Goal: Task Accomplishment & Management: Use online tool/utility

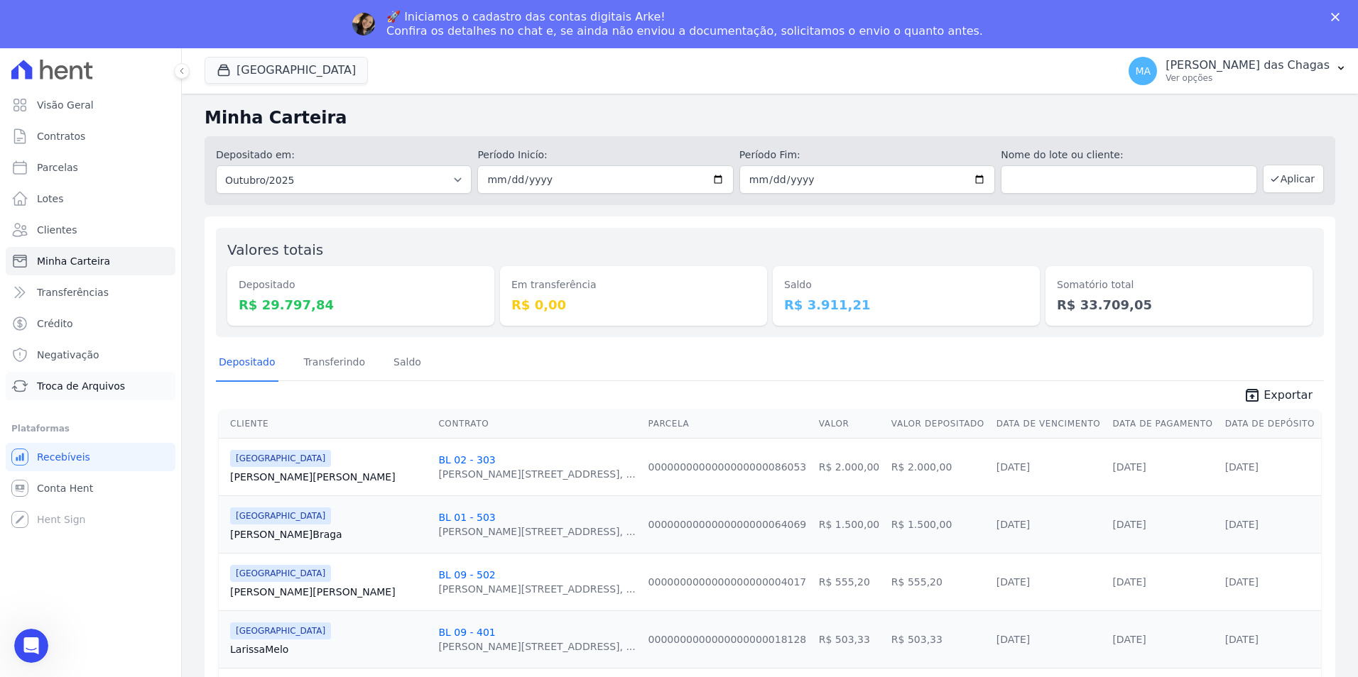
click at [87, 382] on span "Troca de Arquivos" at bounding box center [81, 386] width 88 height 14
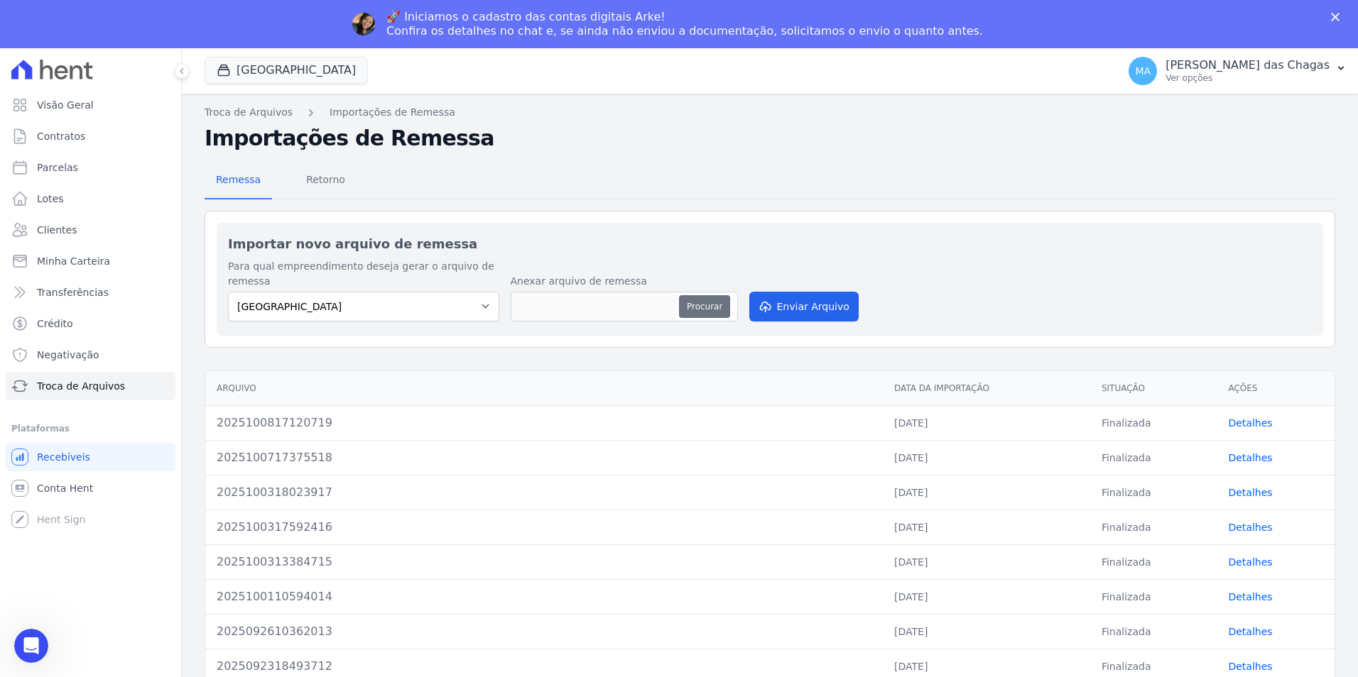
click at [703, 295] on button "Procurar" at bounding box center [704, 306] width 51 height 23
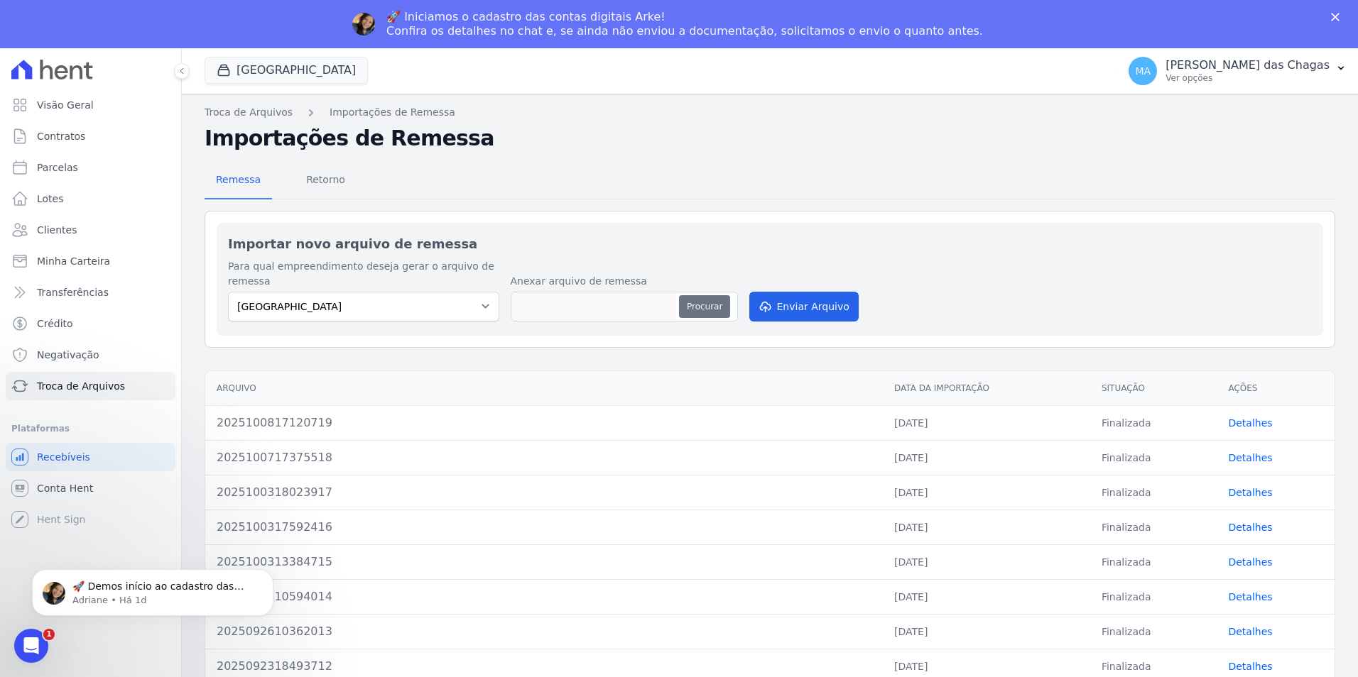
type input "2025101016555220"
click at [812, 312] on button "Enviar Arquivo" at bounding box center [803, 307] width 109 height 30
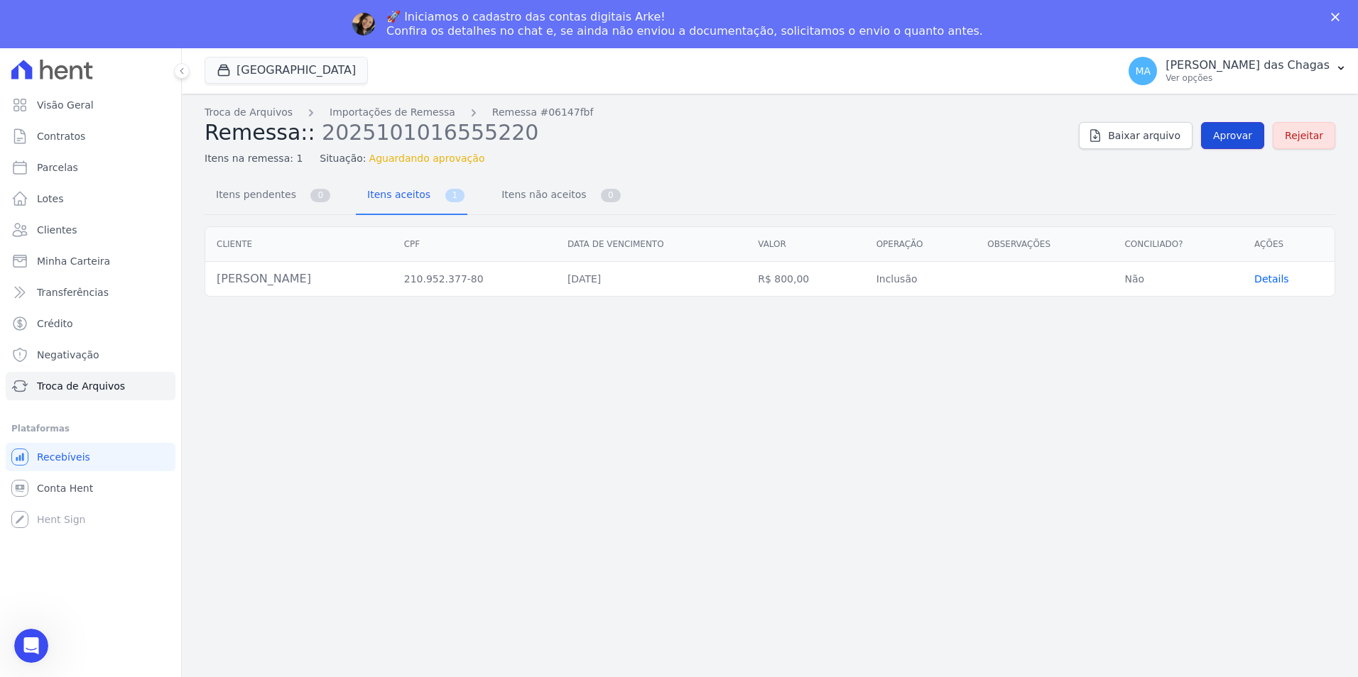
click at [1226, 129] on span "Aprovar" at bounding box center [1232, 136] width 39 height 14
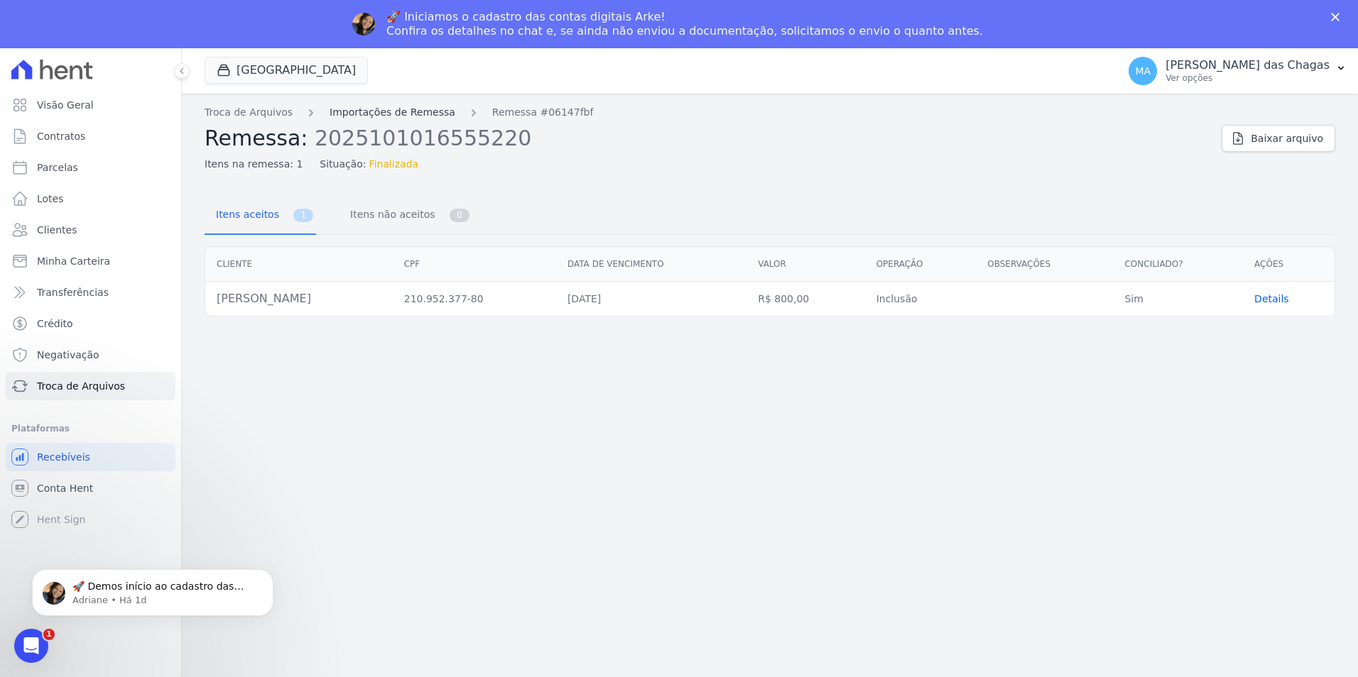
click at [331, 111] on link "Importações de Remessa" at bounding box center [392, 112] width 126 height 15
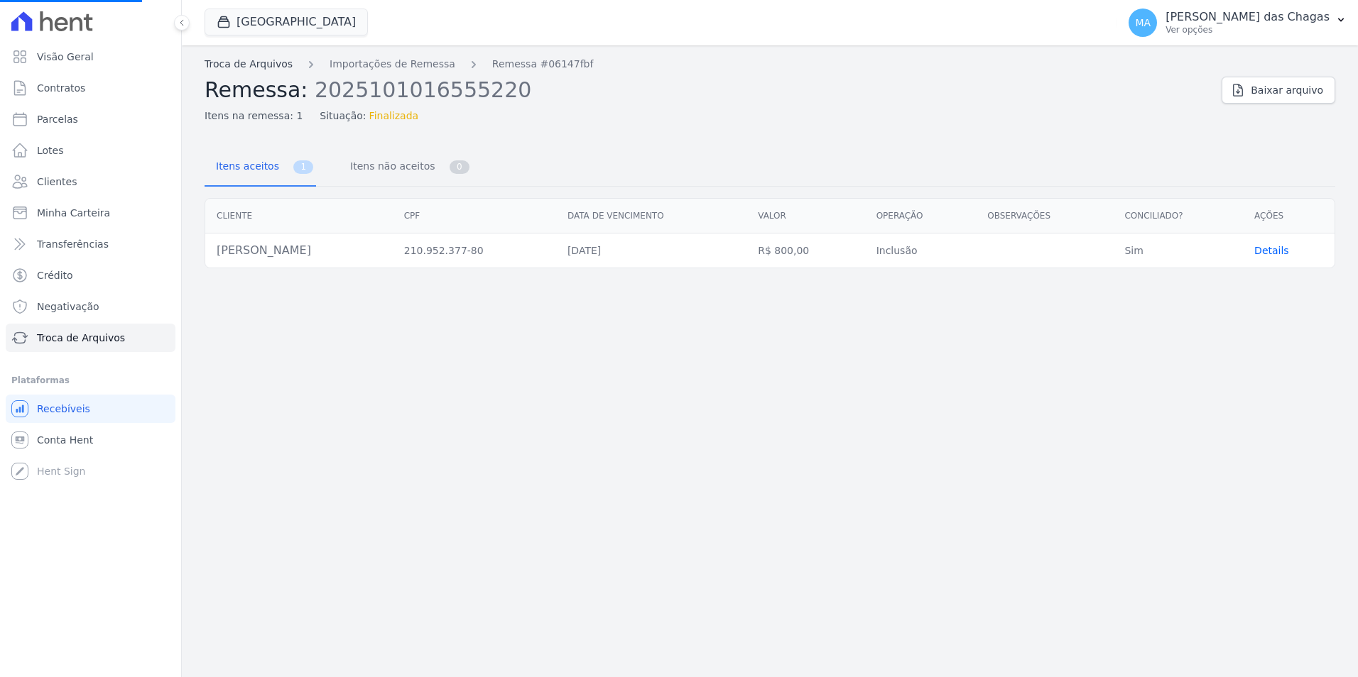
click at [263, 66] on link "Troca de Arquivos" at bounding box center [248, 64] width 88 height 15
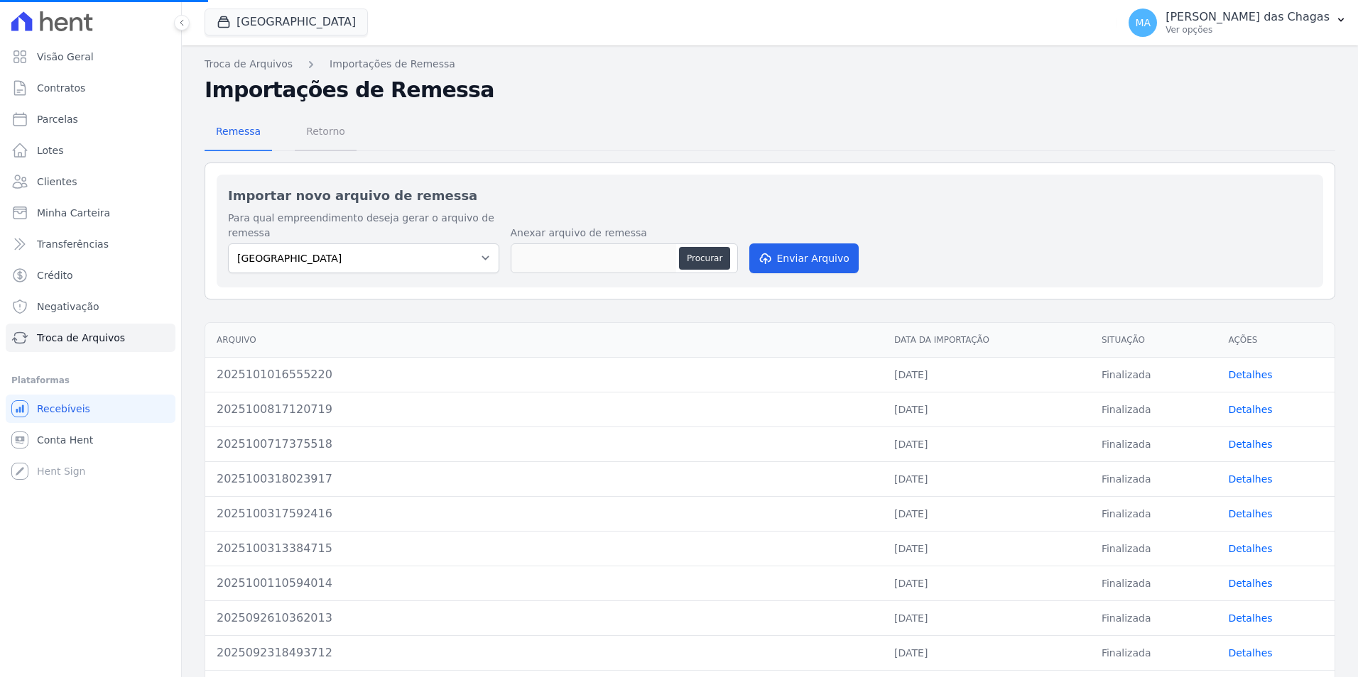
click at [322, 138] on span "Retorno" at bounding box center [326, 131] width 56 height 28
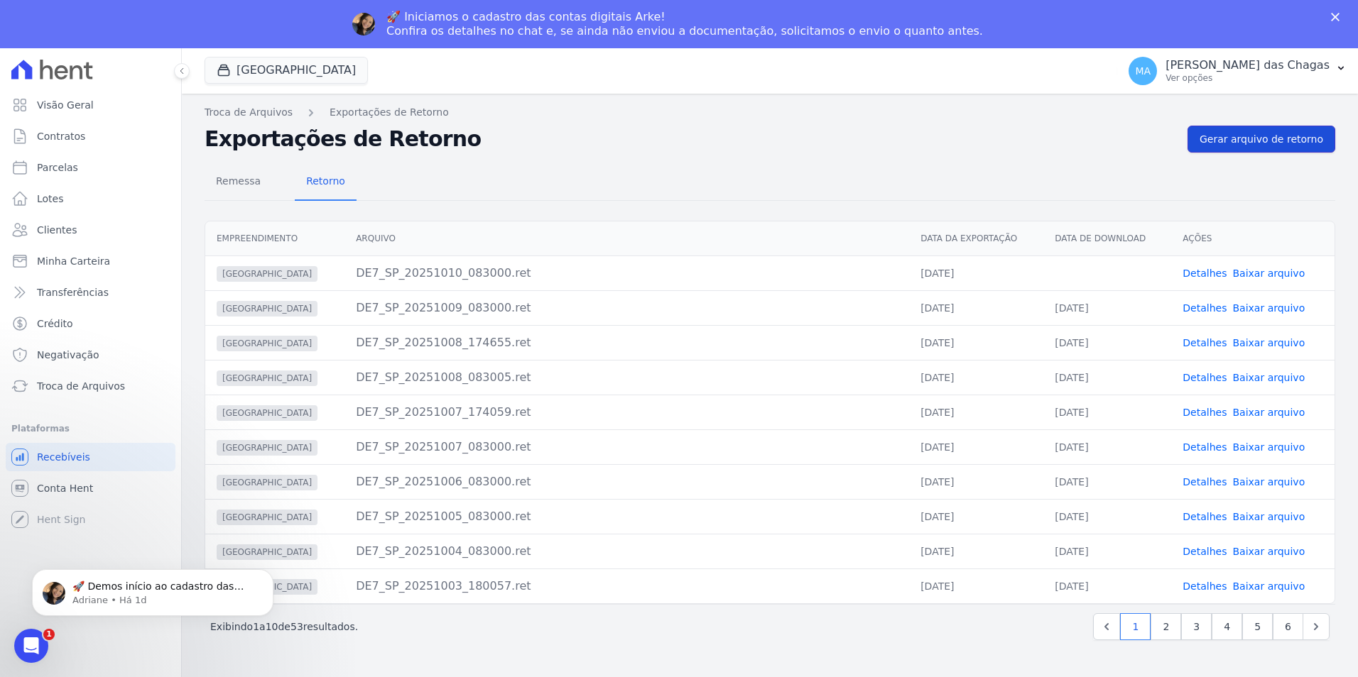
click at [1264, 138] on span "Gerar arquivo de retorno" at bounding box center [1261, 139] width 124 height 14
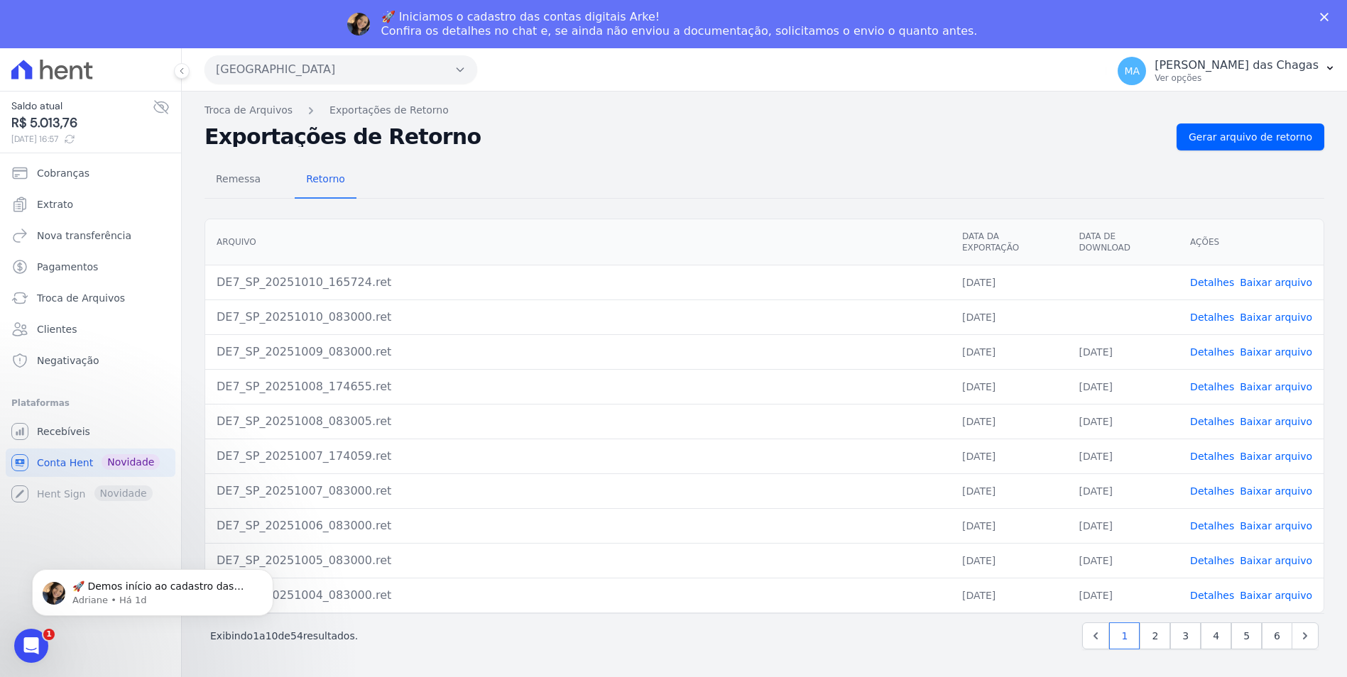
click at [1269, 277] on link "Baixar arquivo" at bounding box center [1276, 282] width 72 height 11
